Goal: Task Accomplishment & Management: Use online tool/utility

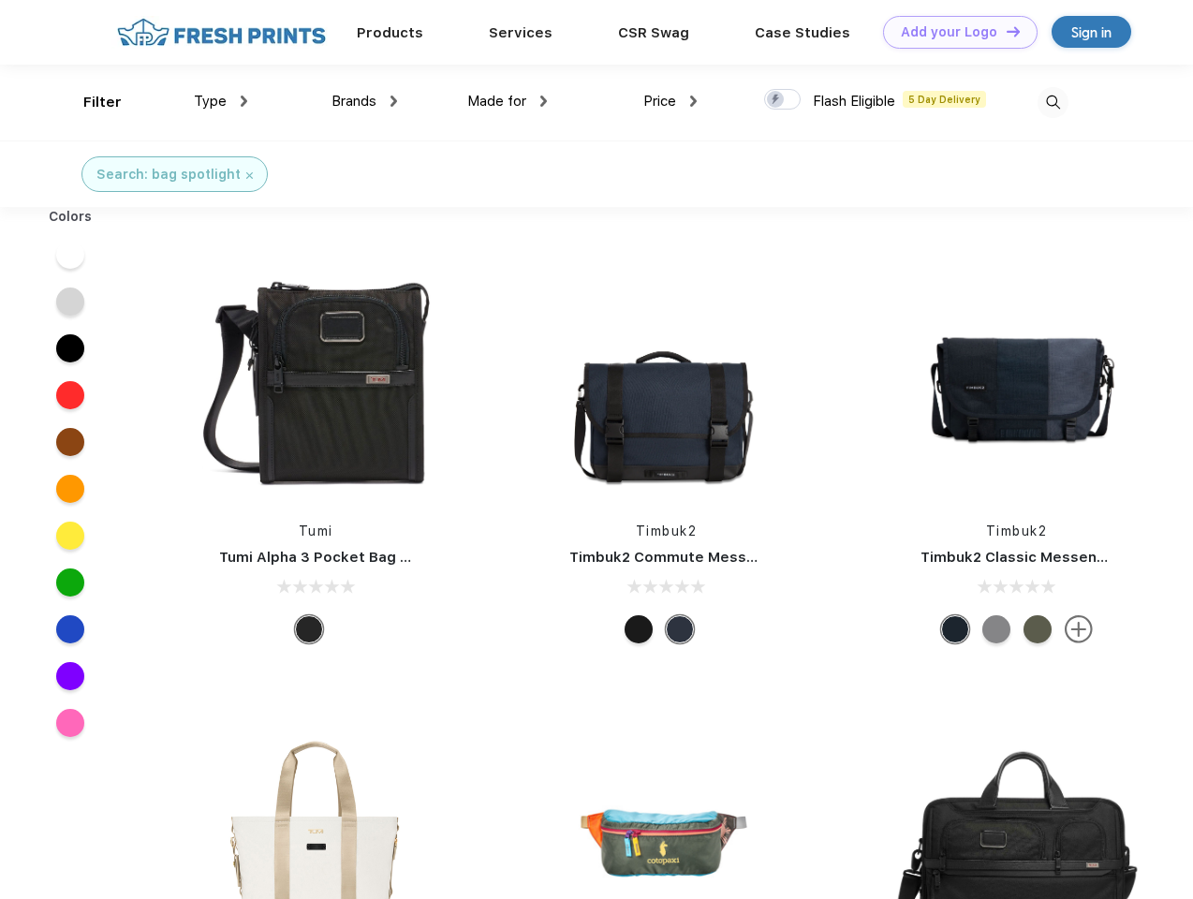
click at [953, 32] on link "Add your Logo Design Tool" at bounding box center [960, 32] width 154 height 33
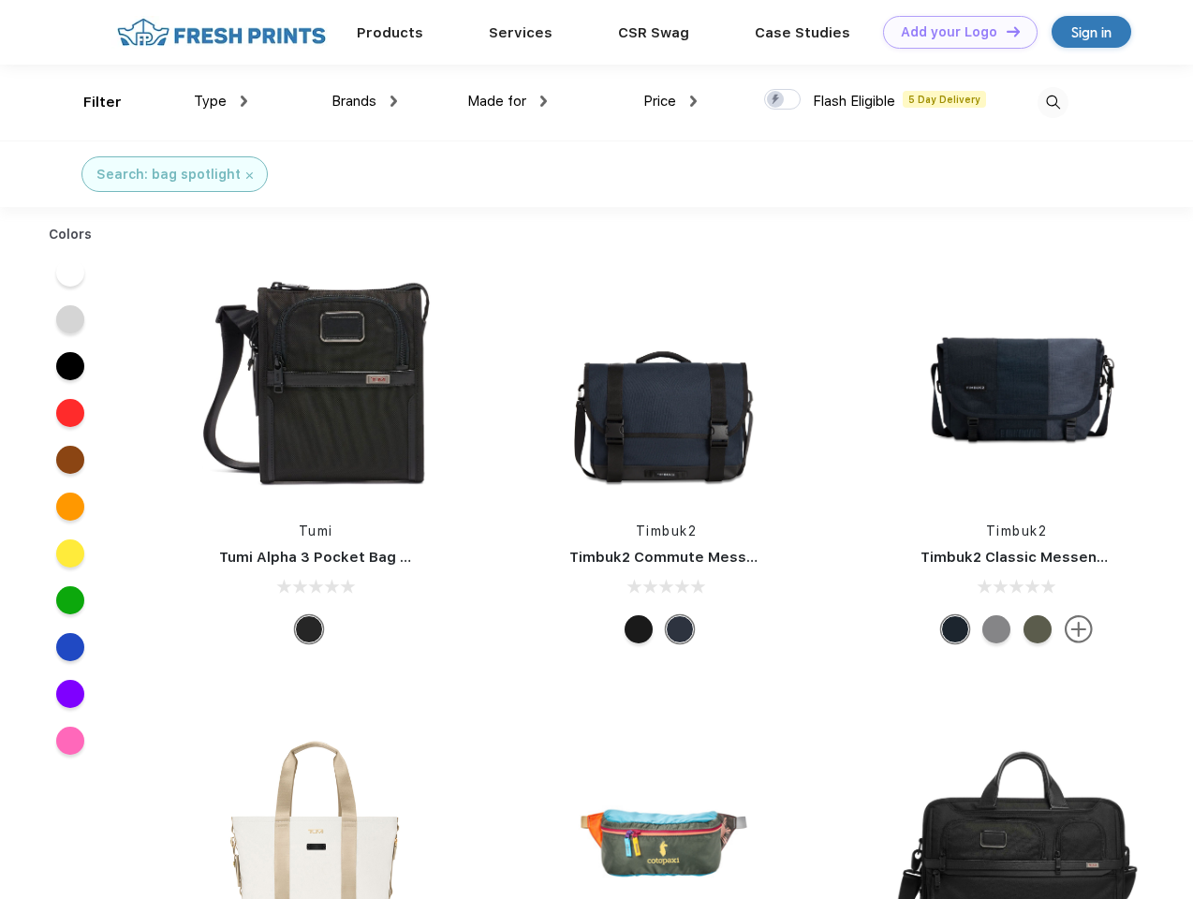
click at [0, 0] on div "Design Tool" at bounding box center [0, 0] width 0 height 0
click at [1005, 31] on link "Add your Logo Design Tool" at bounding box center [960, 32] width 154 height 33
click at [90, 102] on div "Filter" at bounding box center [102, 103] width 38 height 22
click at [221, 101] on span "Type" at bounding box center [210, 101] width 33 height 17
click at [364, 101] on span "Brands" at bounding box center [353, 101] width 45 height 17
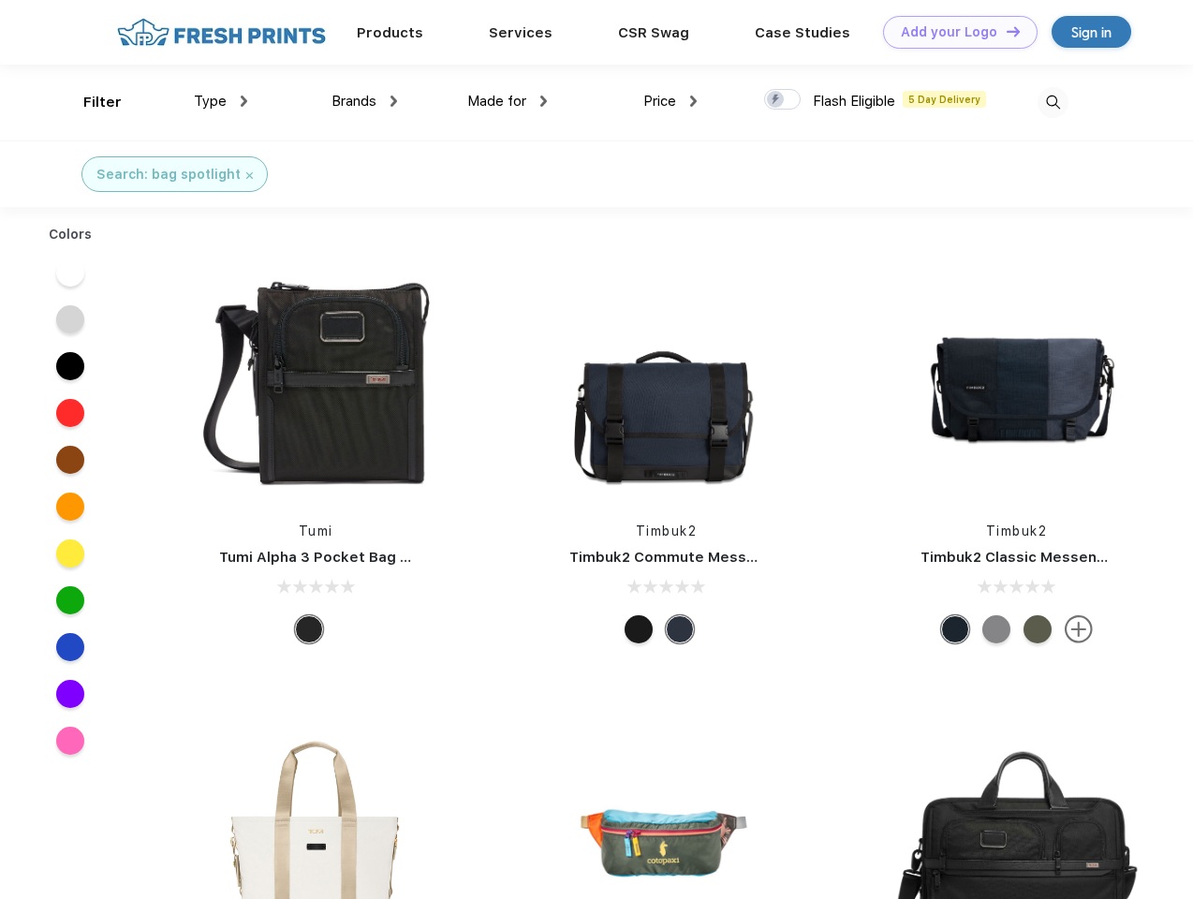
click at [507, 101] on span "Made for" at bounding box center [496, 101] width 59 height 17
click at [670, 101] on span "Price" at bounding box center [659, 101] width 33 height 17
click at [783, 100] on div at bounding box center [782, 99] width 37 height 21
click at [776, 100] on input "checkbox" at bounding box center [770, 94] width 12 height 12
click at [1052, 102] on img at bounding box center [1052, 102] width 31 height 31
